Goal: Information Seeking & Learning: Learn about a topic

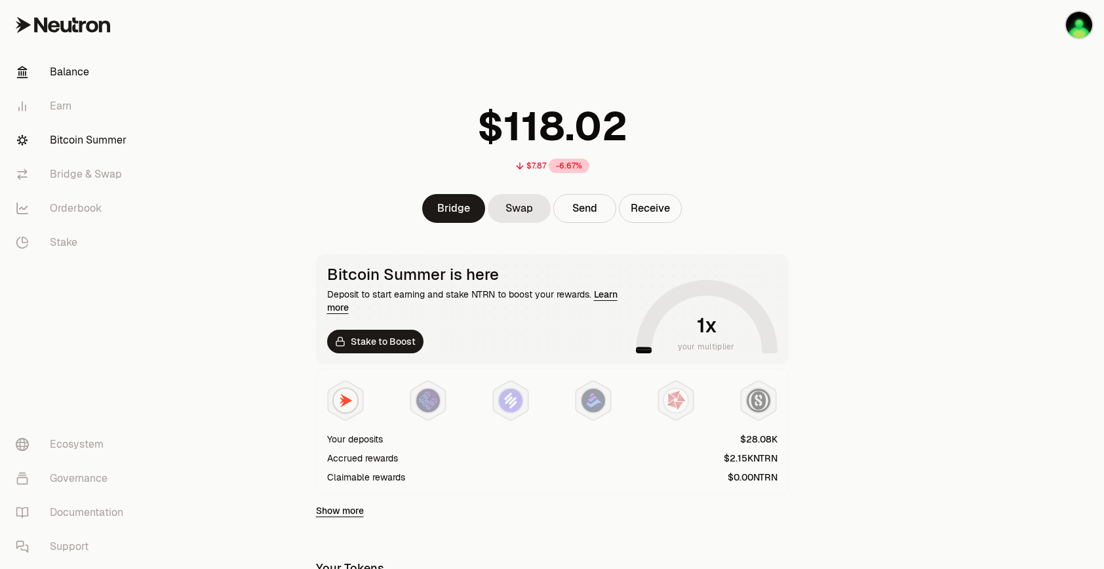
click at [89, 142] on link "Bitcoin Summer" at bounding box center [73, 140] width 136 height 34
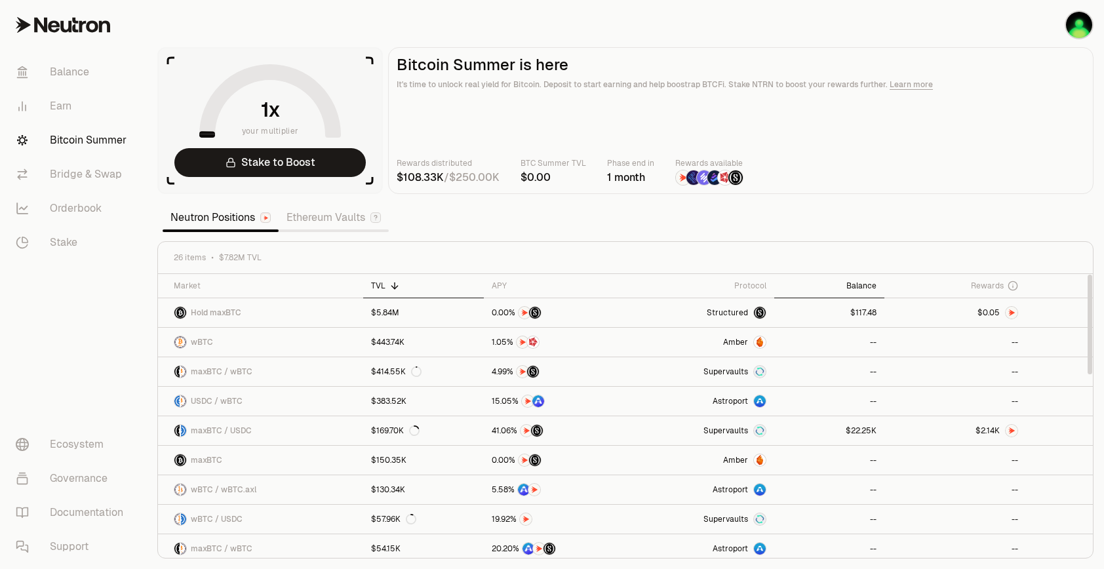
click at [861, 279] on th "Balance" at bounding box center [829, 286] width 110 height 24
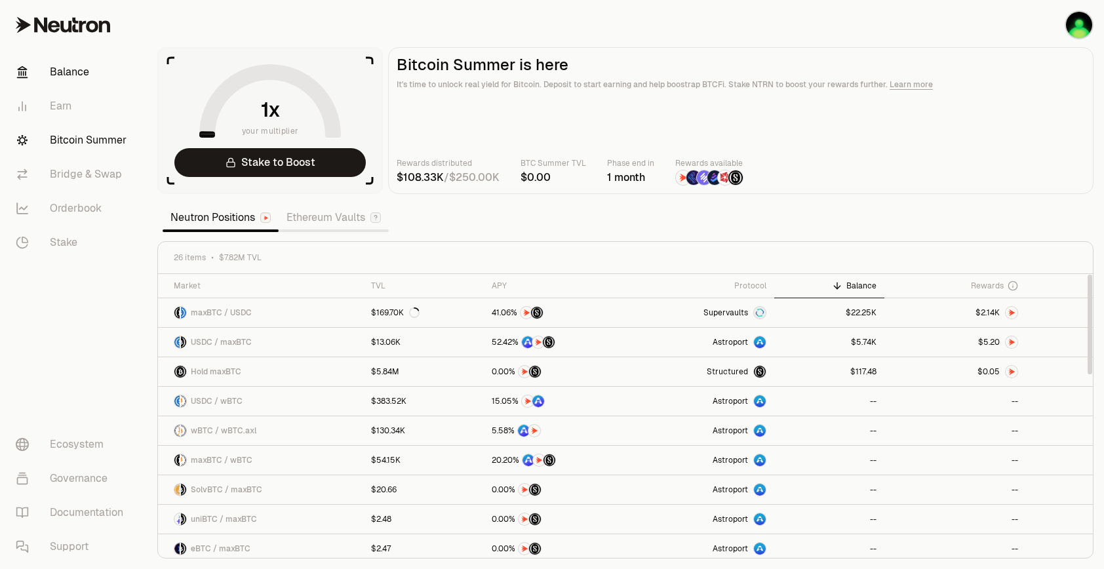
click at [56, 76] on link "Balance" at bounding box center [73, 72] width 136 height 34
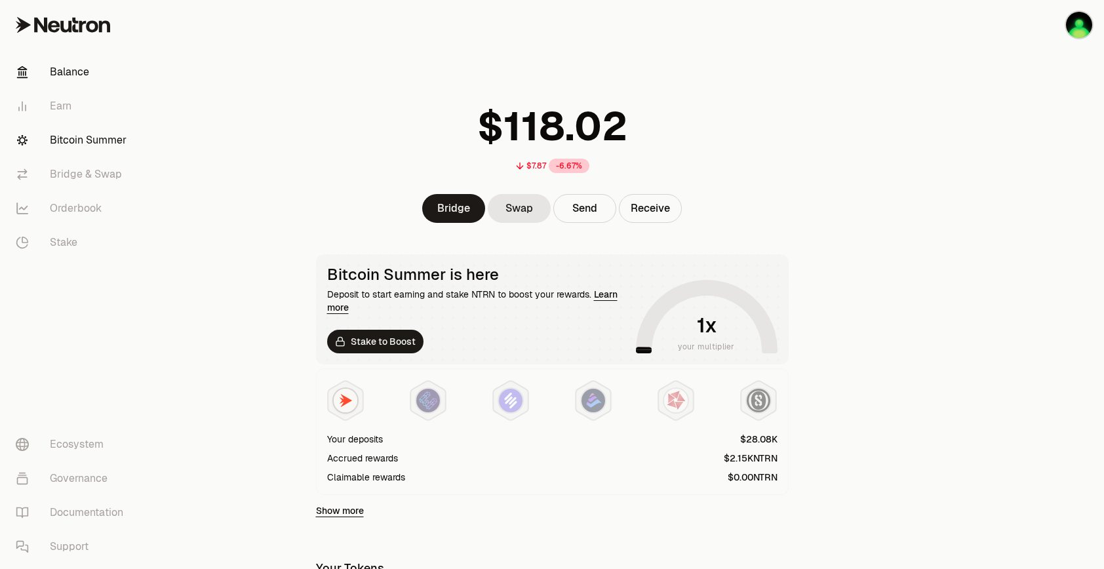
click at [94, 150] on link "Bitcoin Summer" at bounding box center [73, 140] width 136 height 34
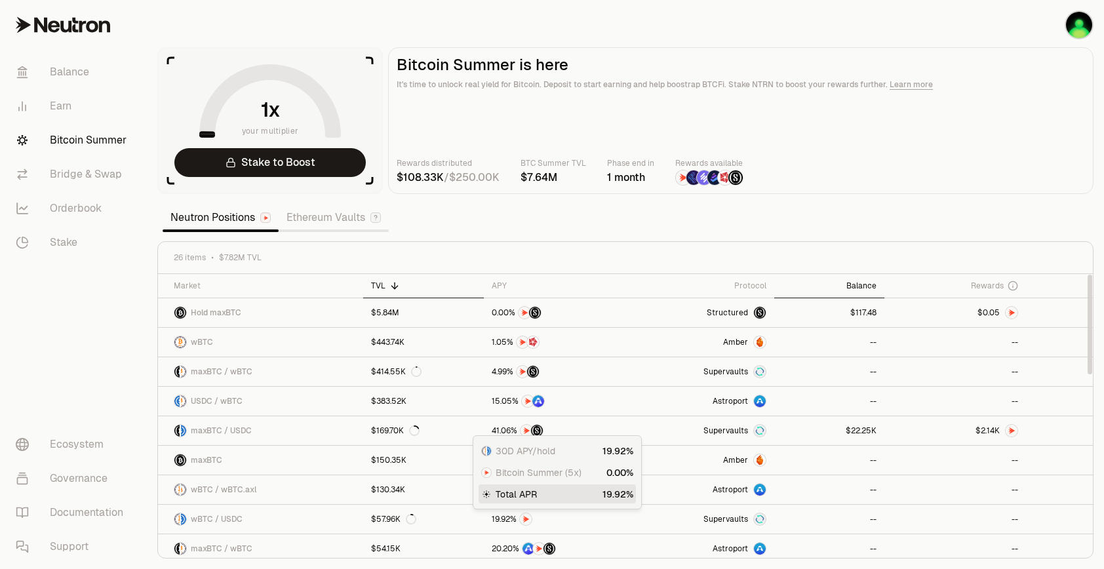
click at [852, 284] on div "Balance" at bounding box center [829, 286] width 94 height 10
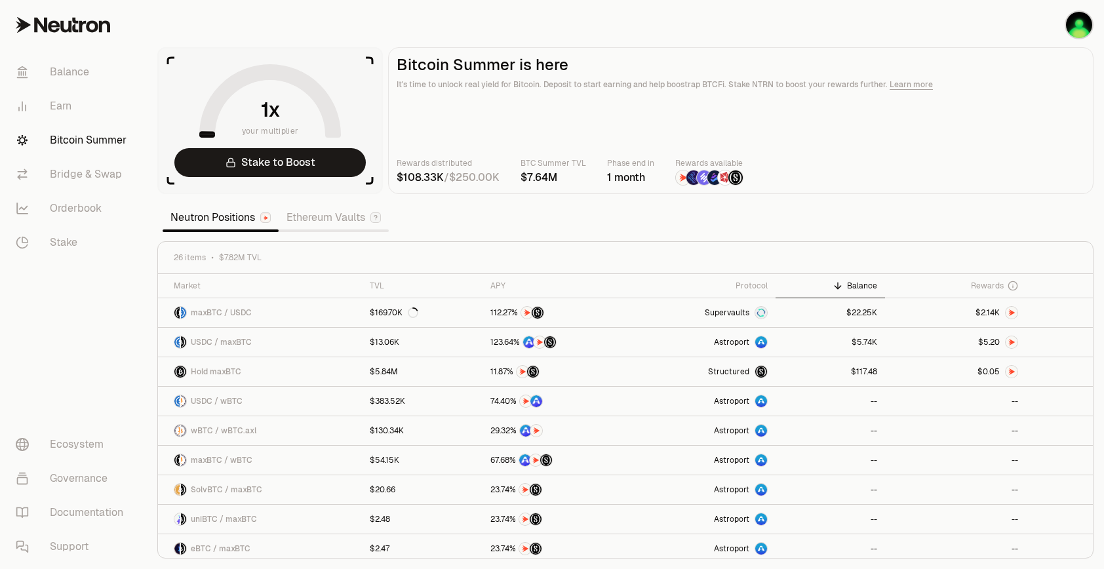
click at [842, 216] on section "your multiplier Stake to Boost Bitcoin Summer is here It's time to unlock real …" at bounding box center [625, 284] width 957 height 569
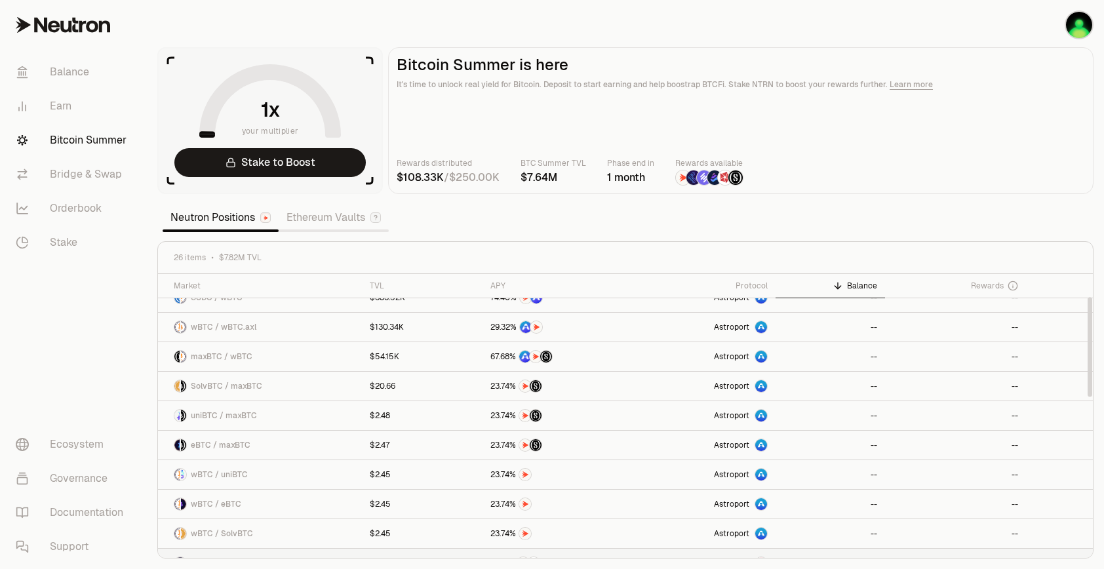
scroll to position [262, 0]
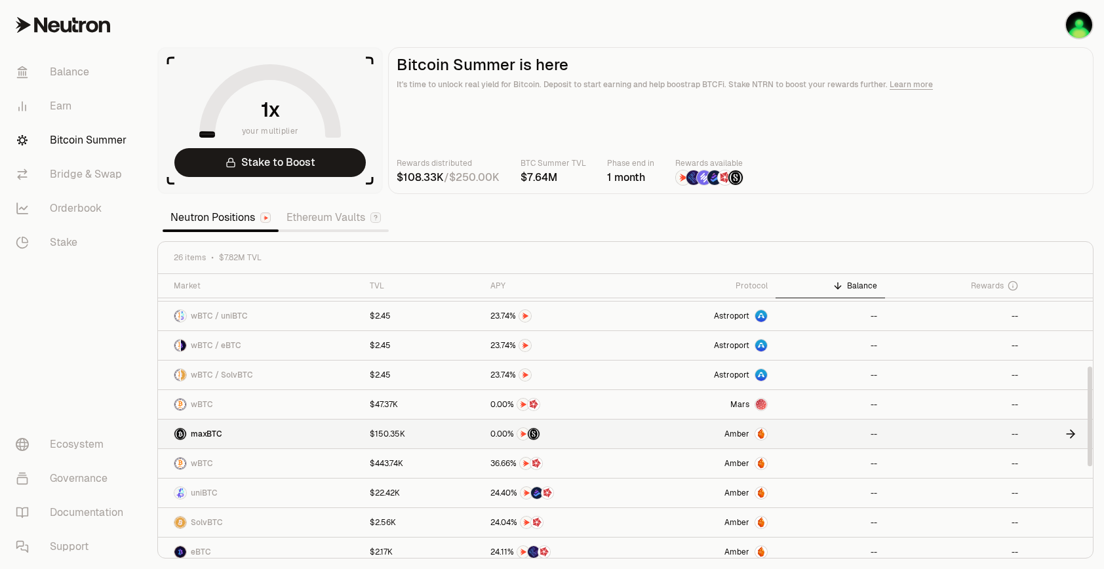
click at [736, 433] on span "Amber" at bounding box center [736, 434] width 25 height 10
